Goal: Transaction & Acquisition: Purchase product/service

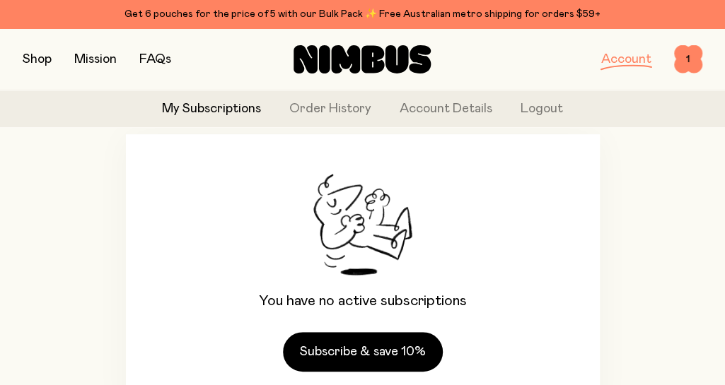
scroll to position [106, 0]
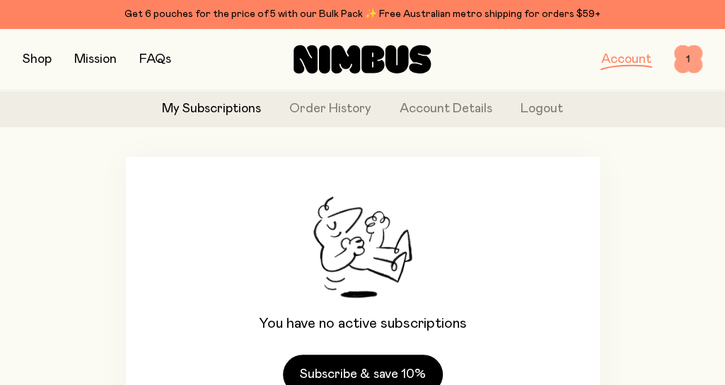
click at [692, 70] on span "1" at bounding box center [688, 59] width 28 height 28
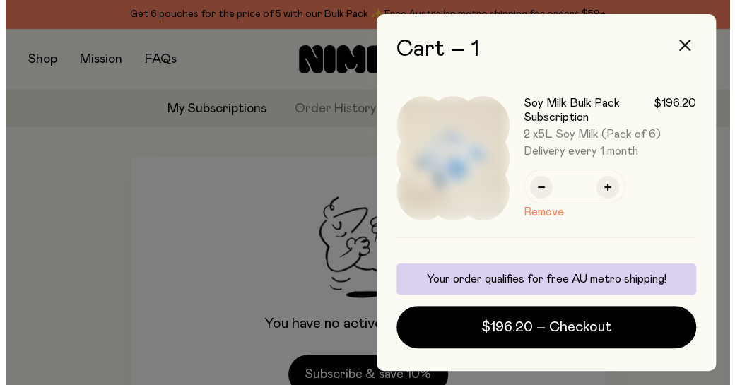
scroll to position [0, 0]
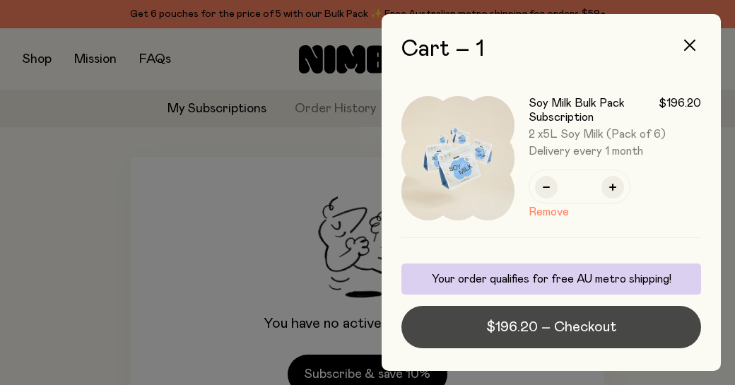
click at [558, 329] on span "$196.20 – Checkout" at bounding box center [551, 327] width 130 height 20
